Goal: Task Accomplishment & Management: Use online tool/utility

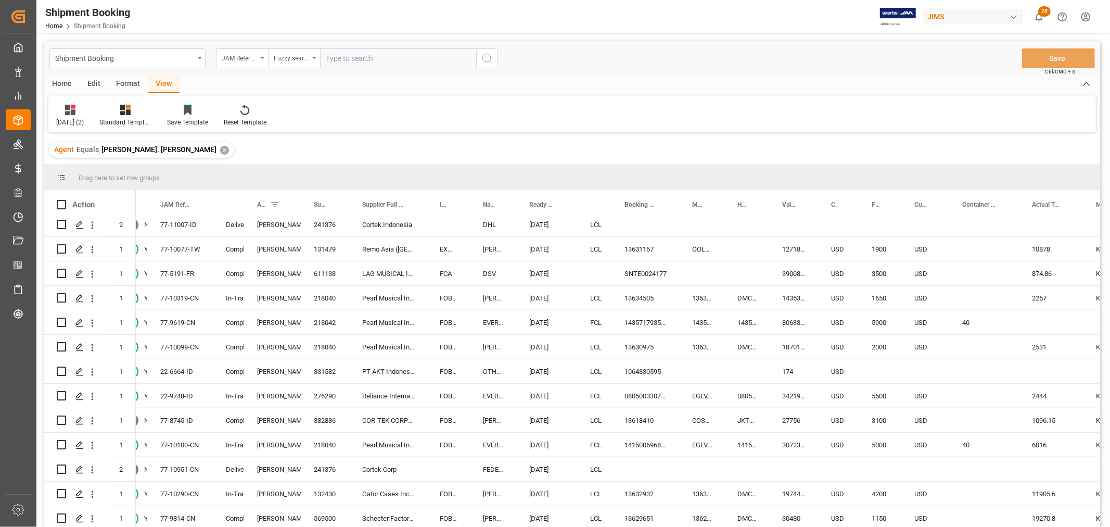
scroll to position [752, 0]
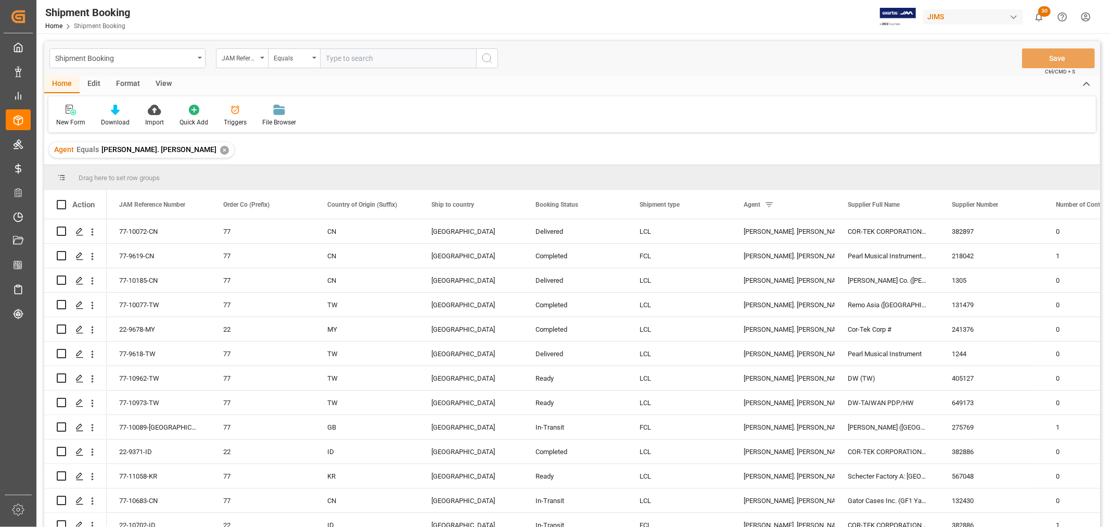
click at [162, 83] on div "View" at bounding box center [164, 84] width 32 height 18
click at [66, 113] on icon at bounding box center [66, 110] width 10 height 10
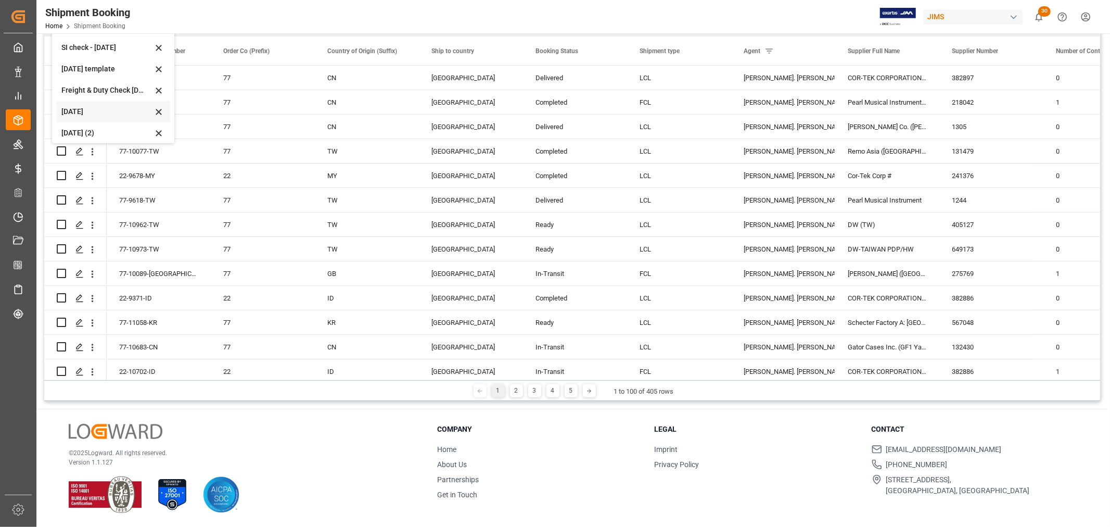
scroll to position [79, 0]
click at [79, 130] on div "Aug 2025 (2)" at bounding box center [106, 128] width 91 height 11
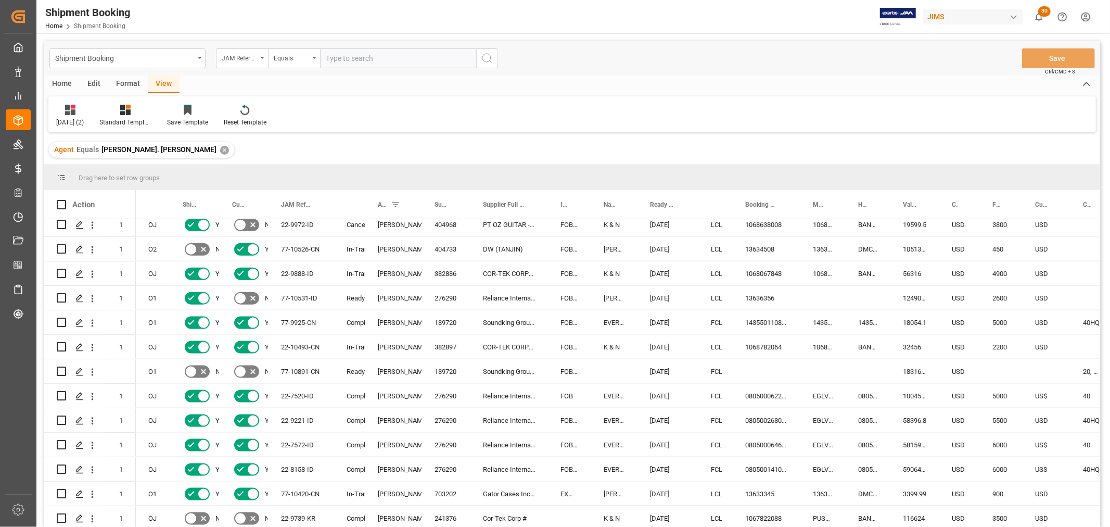
scroll to position [1272, 0]
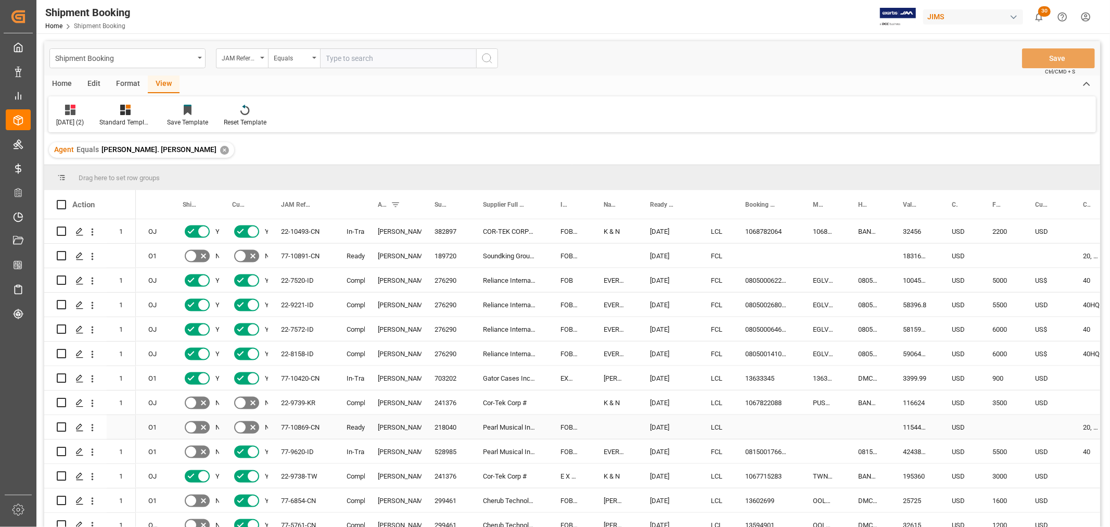
click at [297, 426] on div "77-10869-CN" at bounding box center [302, 427] width 66 height 24
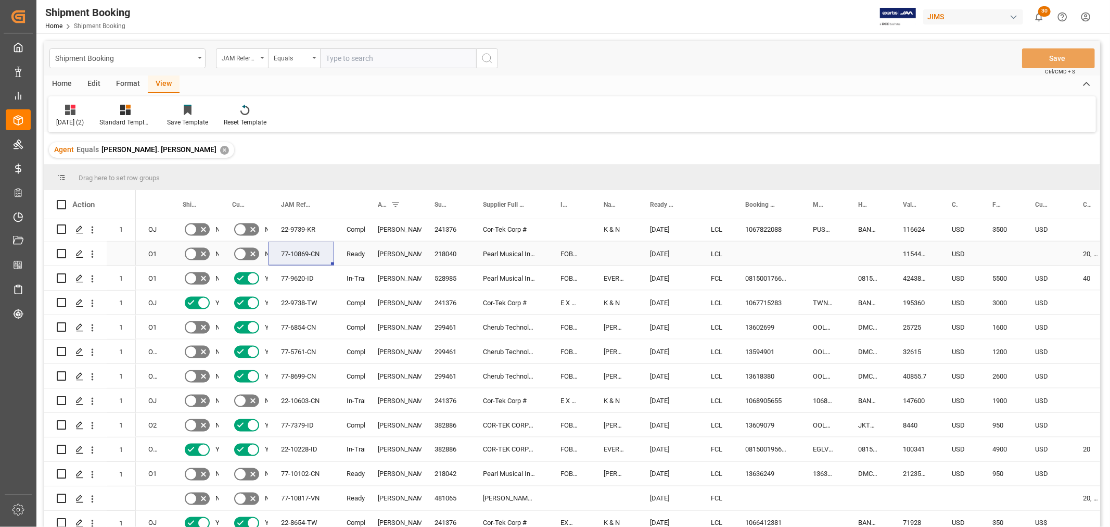
scroll to position [1503, 0]
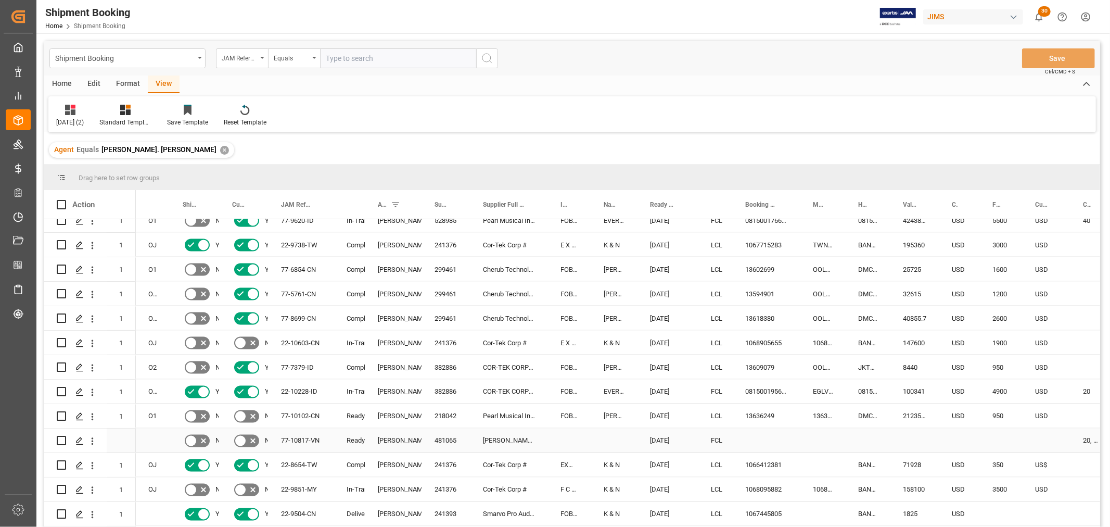
click at [288, 440] on div "77-10817-VN" at bounding box center [302, 440] width 66 height 24
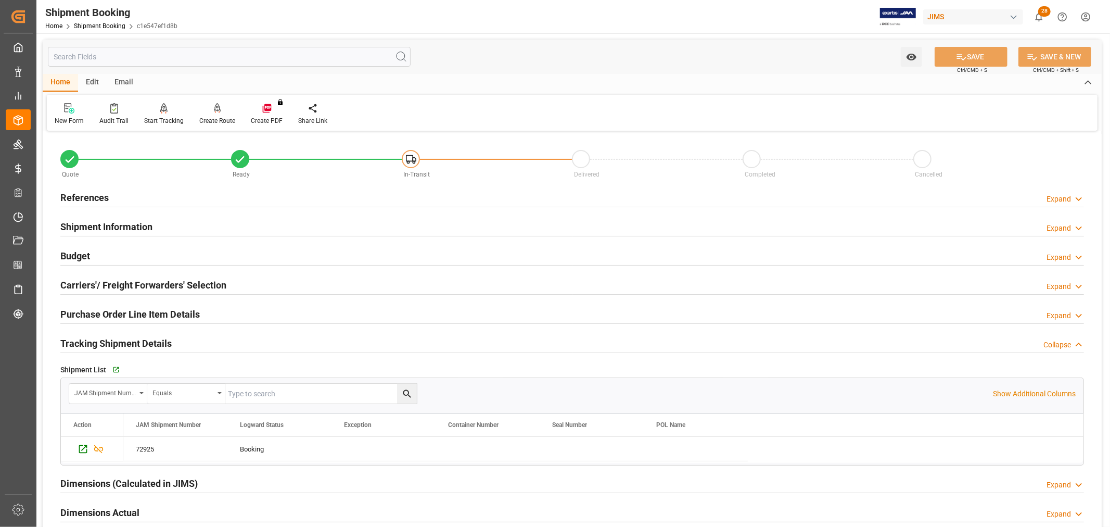
scroll to position [116, 0]
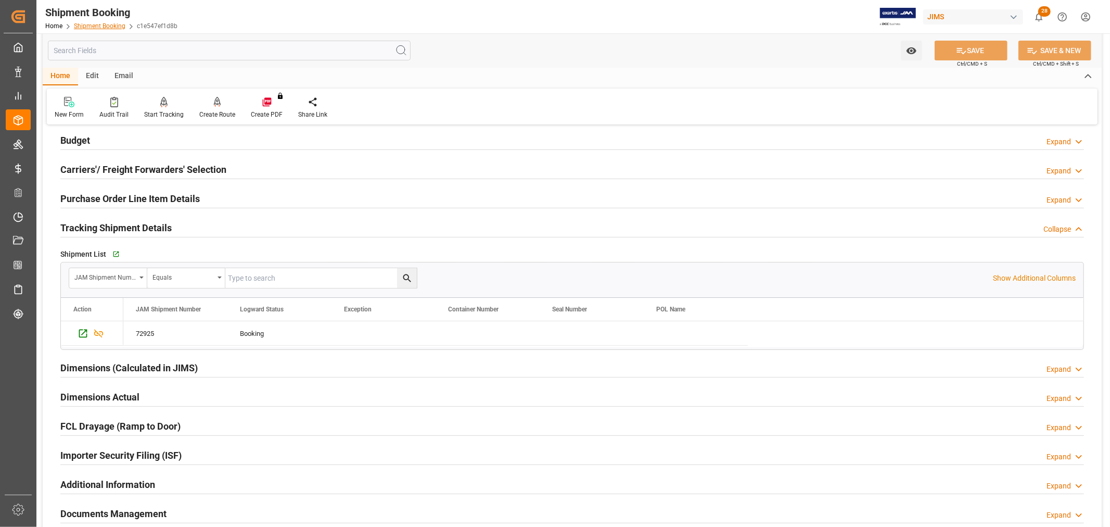
drag, startPoint x: 0, startPoint y: 0, endPoint x: 103, endPoint y: 24, distance: 105.4
click at [103, 24] on link "Shipment Booking" at bounding box center [100, 25] width 52 height 7
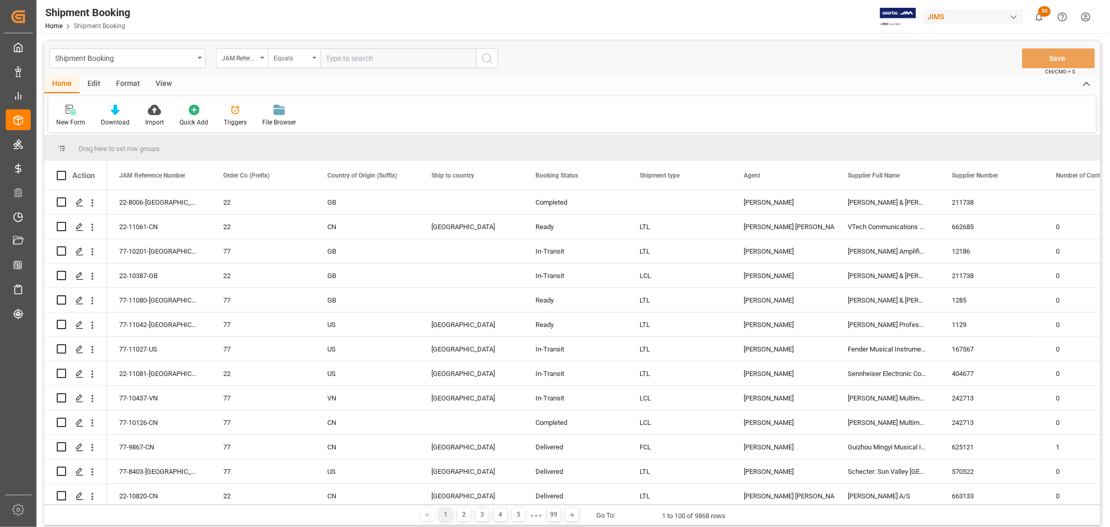
click at [313, 54] on div "Equals" at bounding box center [294, 58] width 52 height 20
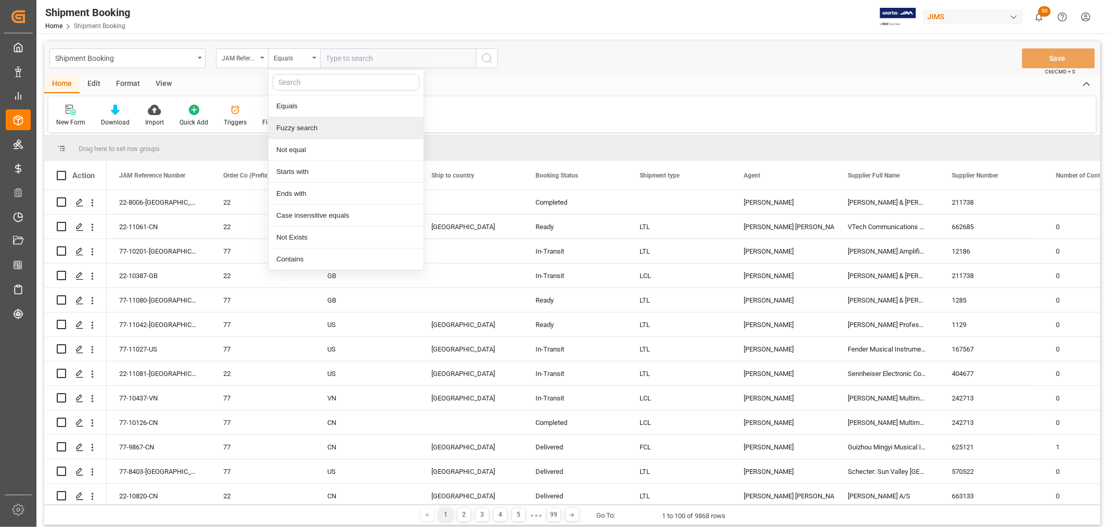
click at [303, 129] on div "Fuzzy search" at bounding box center [346, 128] width 155 height 22
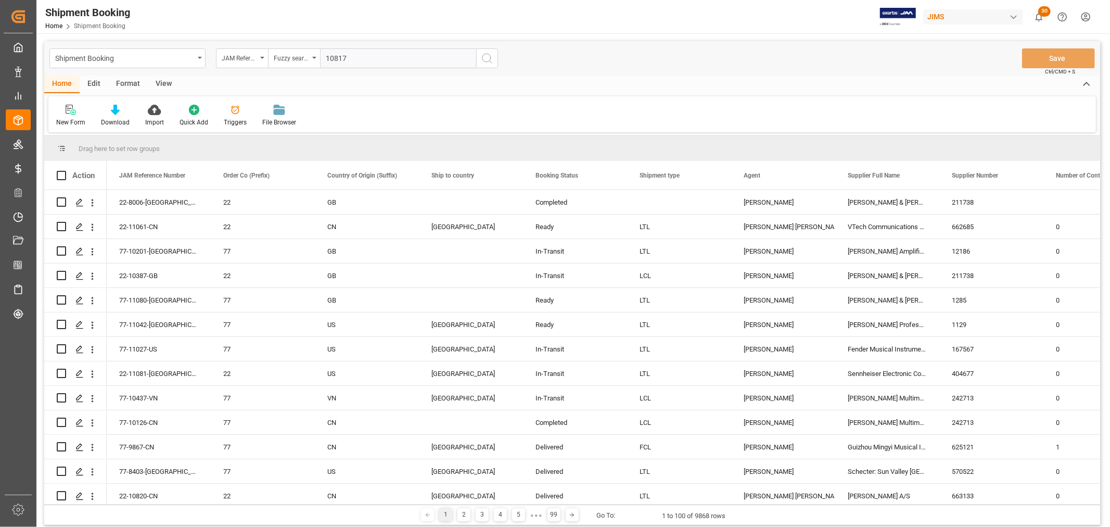
type input "10817"
click at [487, 59] on icon "search button" at bounding box center [487, 58] width 12 height 12
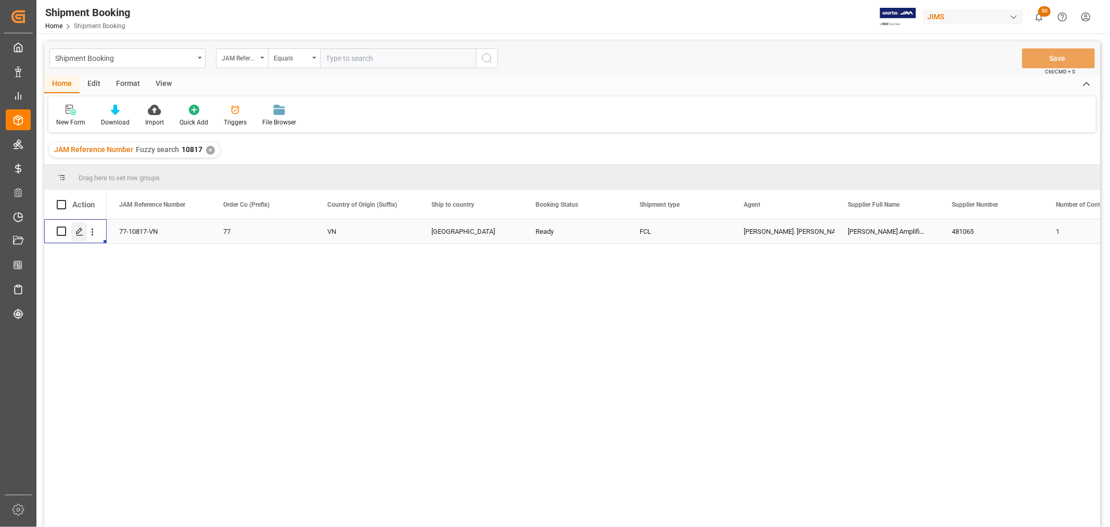
click at [77, 233] on polygon "Press SPACE to select this row." at bounding box center [79, 230] width 5 height 5
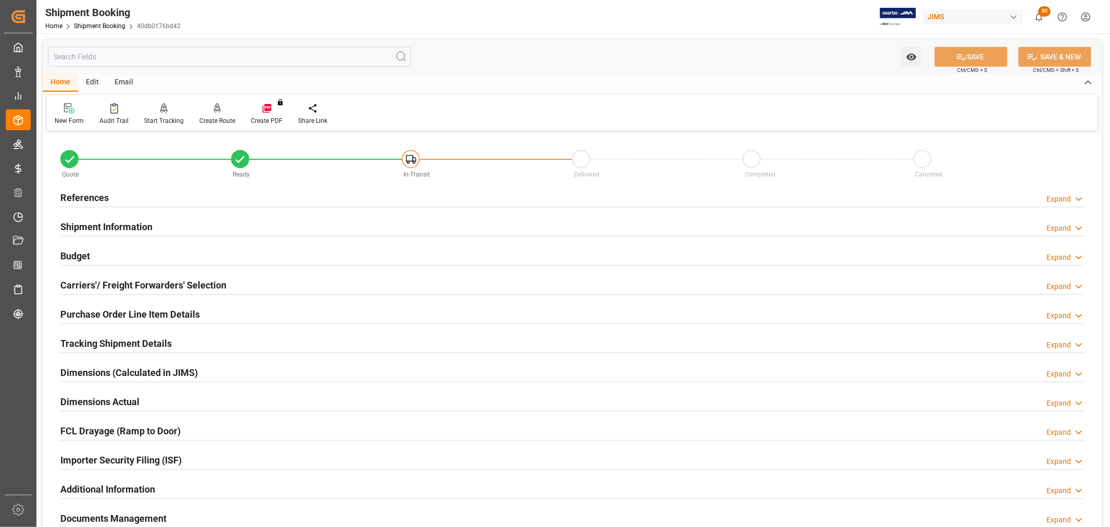
click at [118, 285] on h2 "Carriers'/ Freight Forwarders' Selection" at bounding box center [143, 285] width 166 height 14
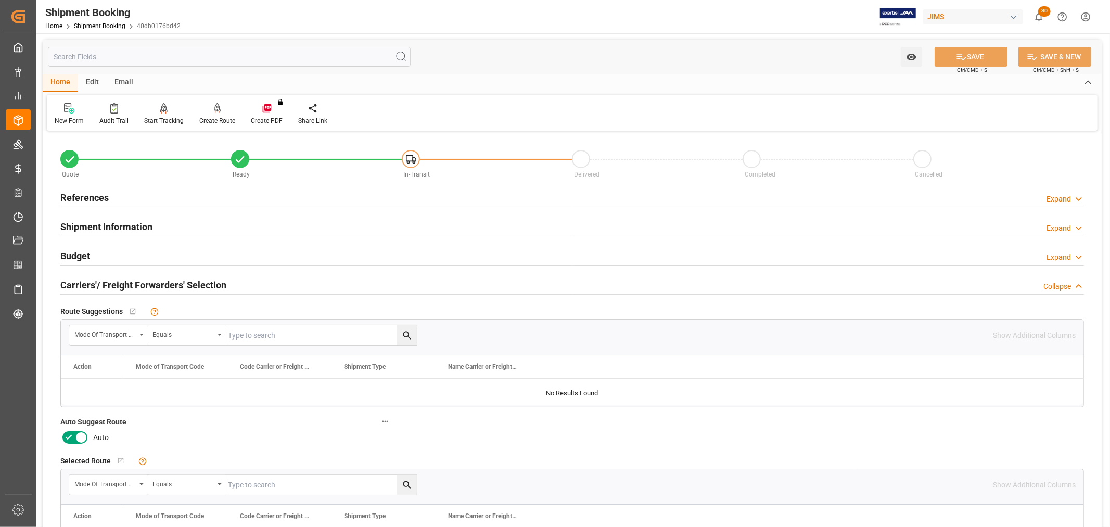
click at [75, 435] on icon at bounding box center [81, 437] width 12 height 12
click at [0, 0] on input "checkbox" at bounding box center [0, 0] width 0 height 0
drag, startPoint x: 967, startPoint y: 55, endPoint x: 962, endPoint y: 58, distance: 5.6
click at [967, 56] on button "SAVE" at bounding box center [971, 57] width 73 height 20
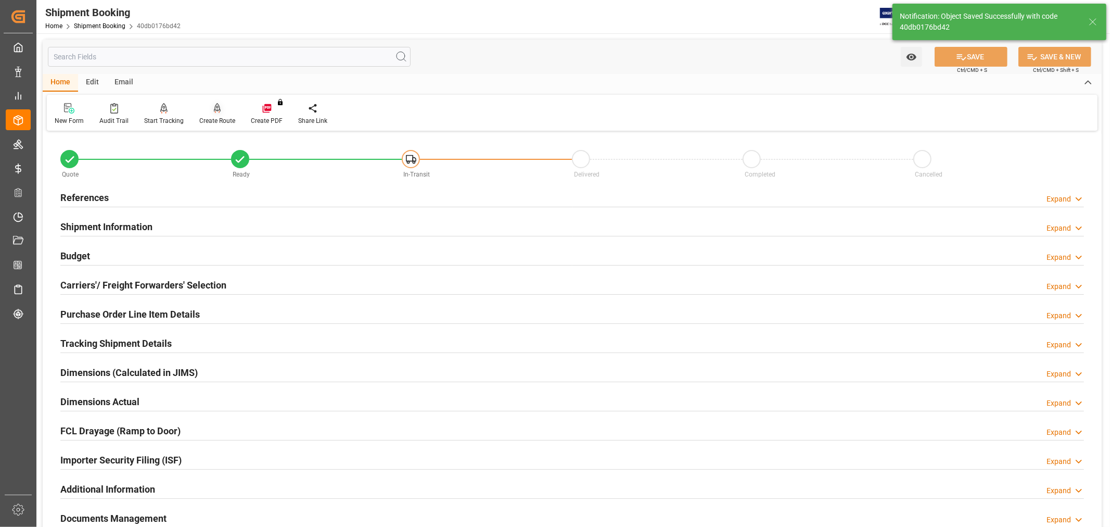
click at [212, 117] on div "Create Route" at bounding box center [217, 120] width 36 height 9
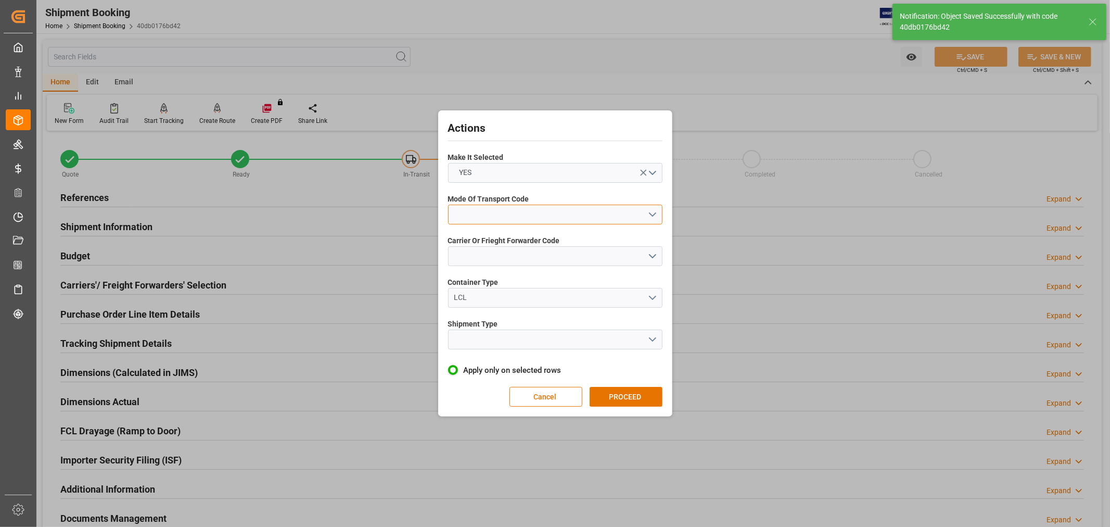
click at [527, 209] on button "open menu" at bounding box center [555, 215] width 214 height 20
click at [488, 214] on div "1- OCEAN" at bounding box center [555, 217] width 213 height 22
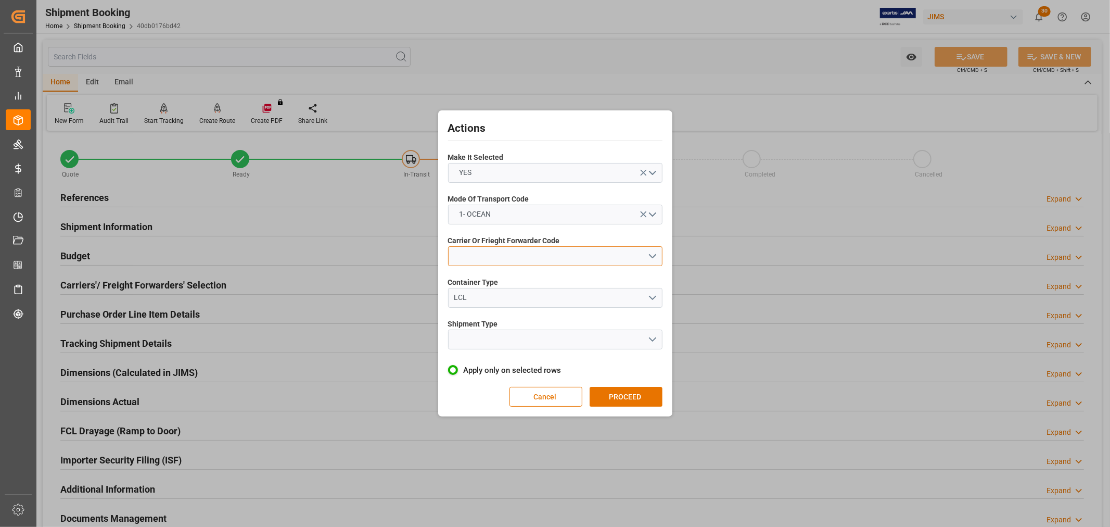
click at [475, 252] on button "open menu" at bounding box center [555, 256] width 214 height 20
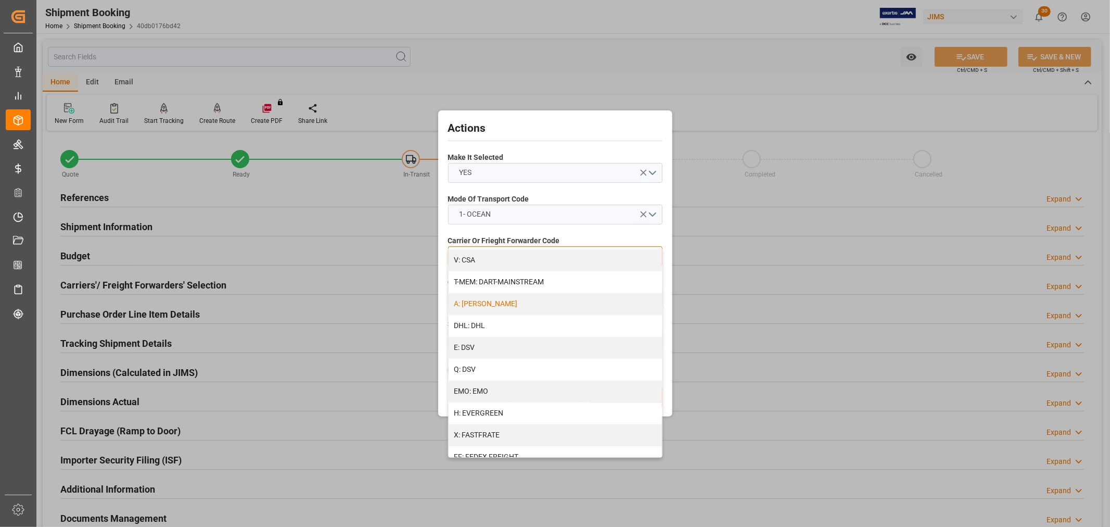
scroll to position [116, 0]
click at [506, 407] on div "H: EVERGREEN" at bounding box center [555, 406] width 213 height 22
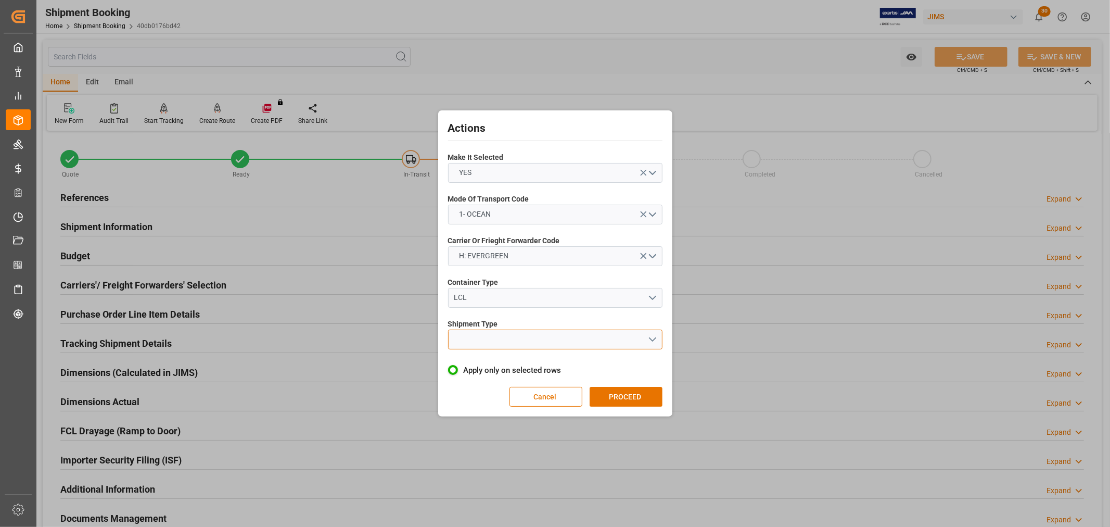
click at [487, 334] on button "open menu" at bounding box center [555, 340] width 214 height 20
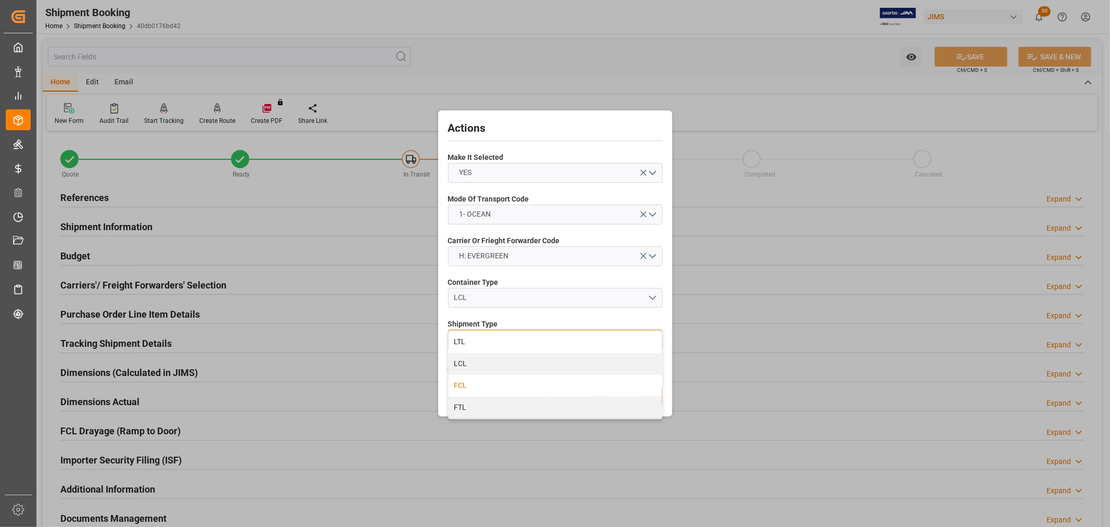
click at [474, 384] on div "FCL" at bounding box center [555, 386] width 213 height 22
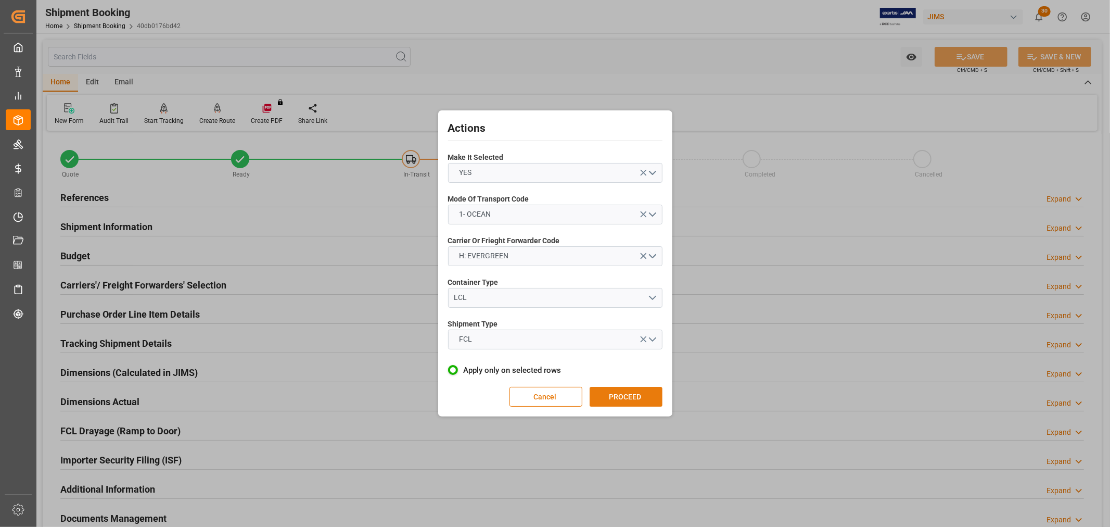
click at [620, 394] on button "PROCEED" at bounding box center [626, 397] width 73 height 20
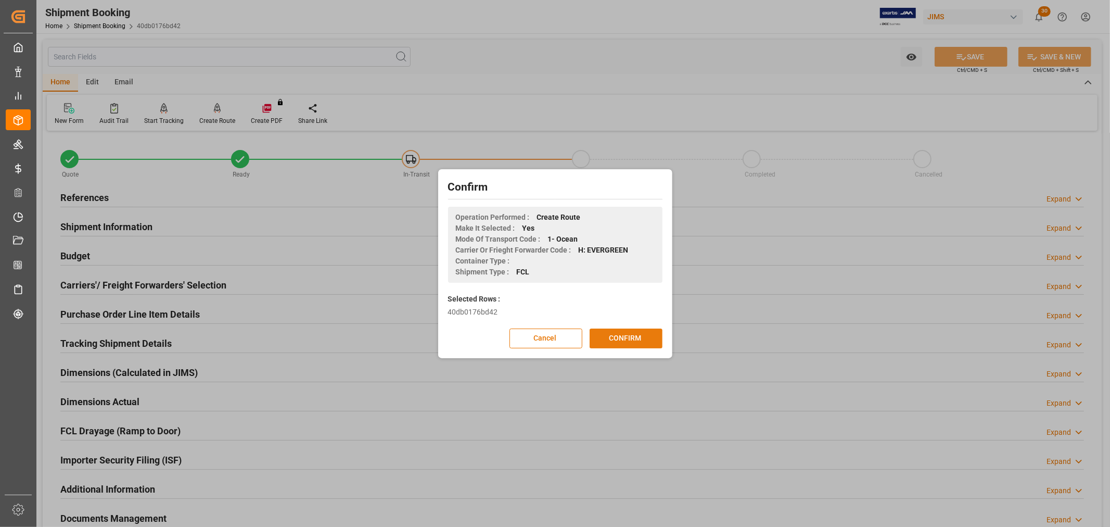
click at [624, 335] on button "CONFIRM" at bounding box center [626, 338] width 73 height 20
